Goal: Find contact information: Obtain details needed to contact an individual or organization

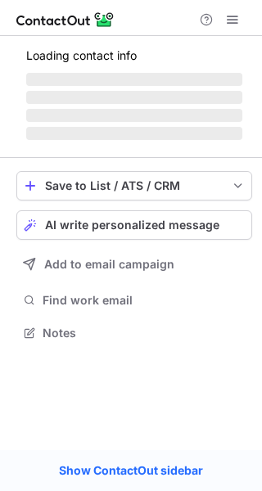
scroll to position [357, 262]
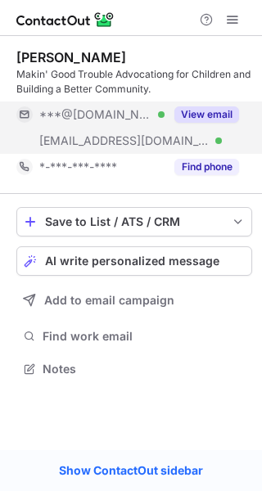
click at [205, 115] on button "View email" at bounding box center [206, 114] width 65 height 16
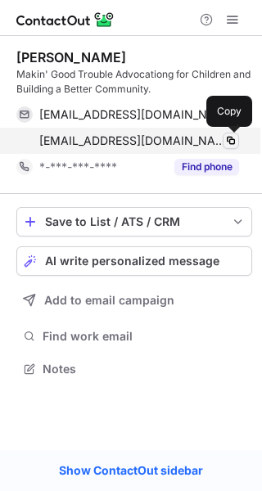
click at [231, 141] on span at bounding box center [230, 140] width 13 height 13
click at [229, 137] on span at bounding box center [230, 140] width 13 height 13
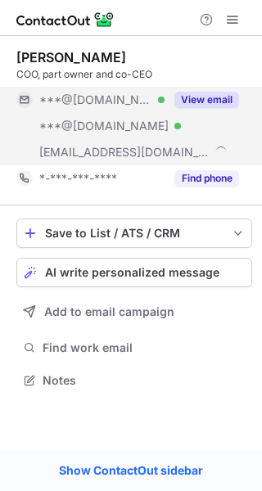
scroll to position [369, 262]
click at [218, 101] on button "View email" at bounding box center [206, 100] width 65 height 16
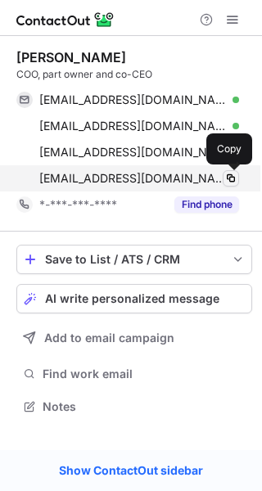
click at [231, 179] on span at bounding box center [230, 178] width 13 height 13
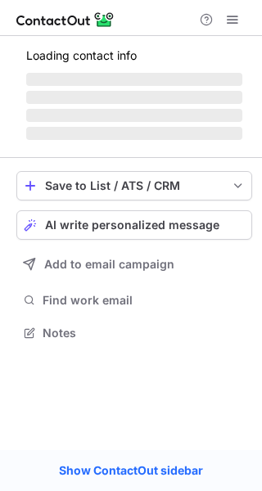
scroll to position [384, 262]
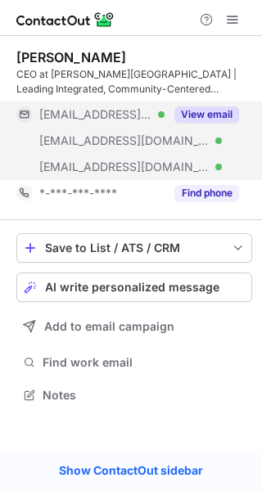
click at [201, 113] on button "View email" at bounding box center [206, 114] width 65 height 16
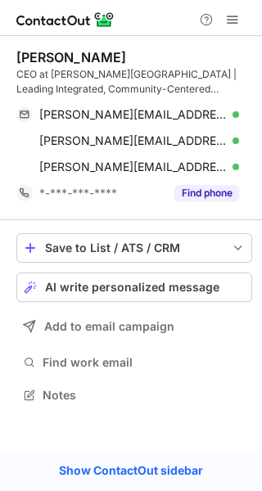
scroll to position [384, 262]
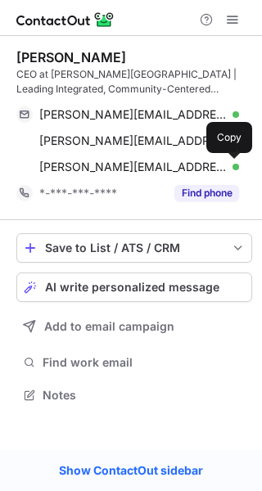
drag, startPoint x: 230, startPoint y: 164, endPoint x: 251, endPoint y: 140, distance: 32.5
click at [230, 164] on span at bounding box center [230, 166] width 13 height 13
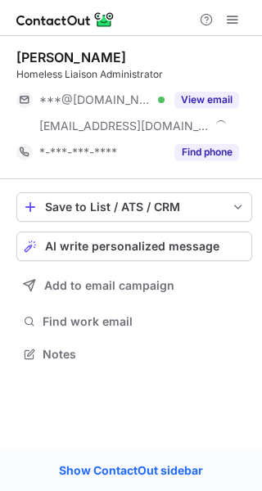
scroll to position [343, 262]
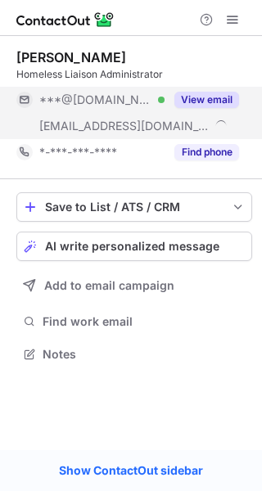
click at [221, 95] on button "View email" at bounding box center [206, 100] width 65 height 16
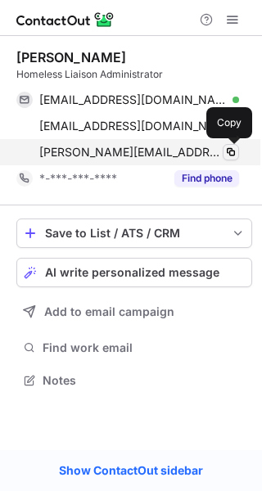
click at [231, 152] on span at bounding box center [230, 152] width 13 height 13
